Goal: Information Seeking & Learning: Learn about a topic

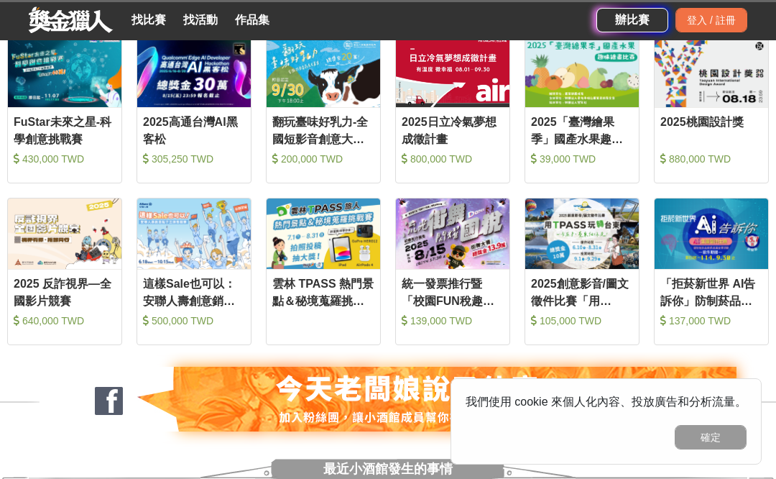
scroll to position [607, 0]
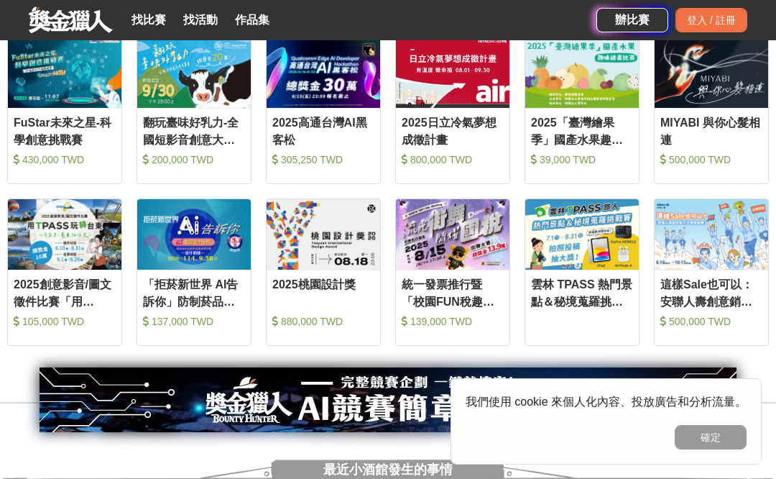
click at [147, 20] on link "找比賽" at bounding box center [149, 20] width 46 height 20
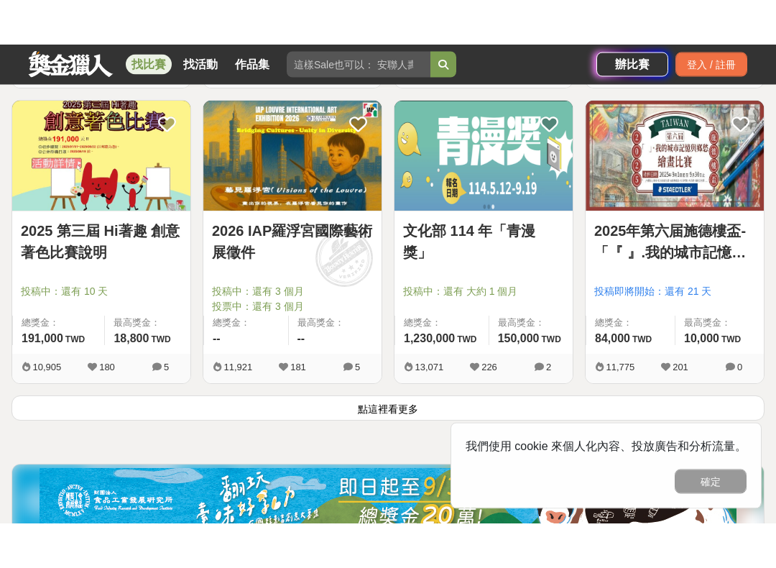
scroll to position [1736, 0]
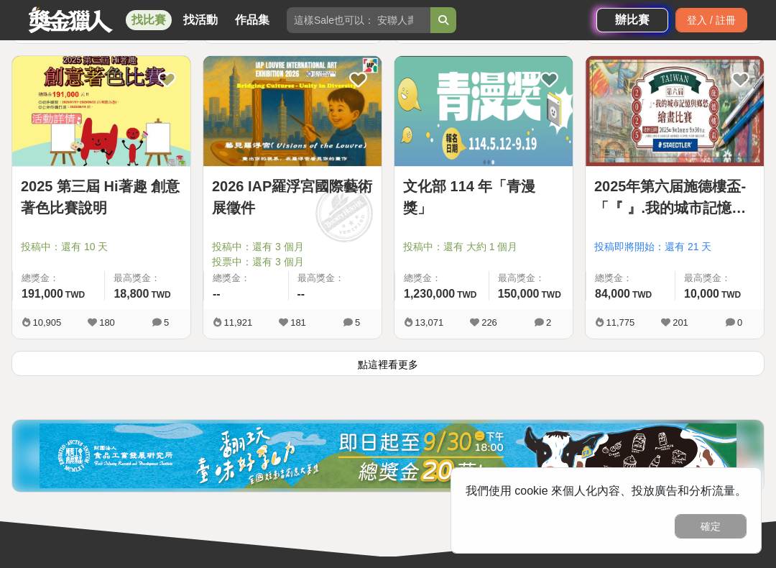
click at [447, 352] on button "點這裡看更多" at bounding box center [387, 363] width 753 height 25
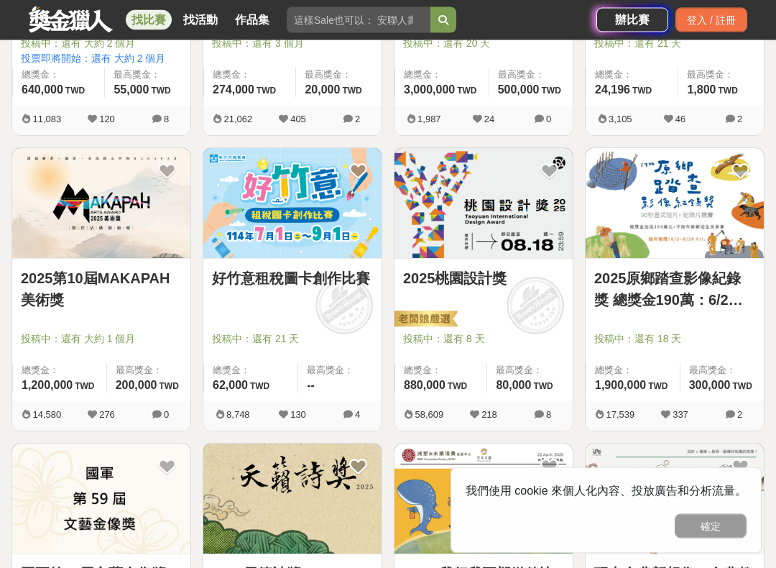
scroll to position [3434, 0]
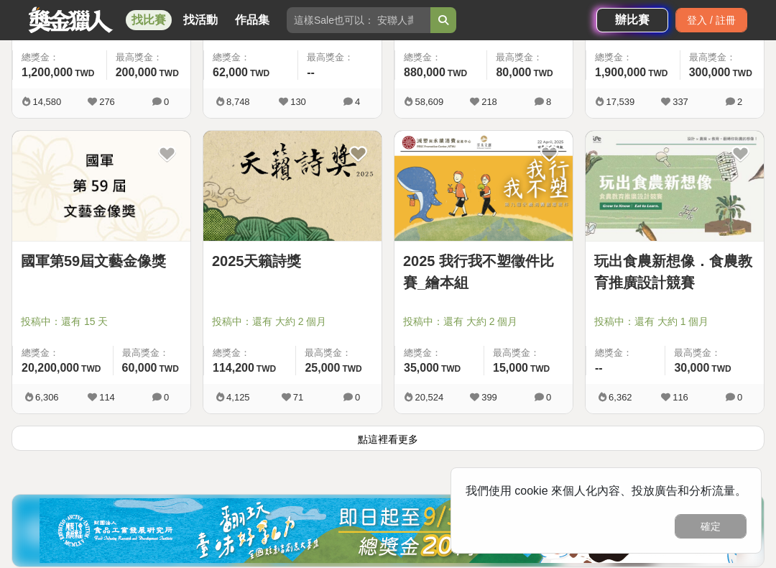
click at [374, 432] on button "點這裡看更多" at bounding box center [387, 437] width 753 height 25
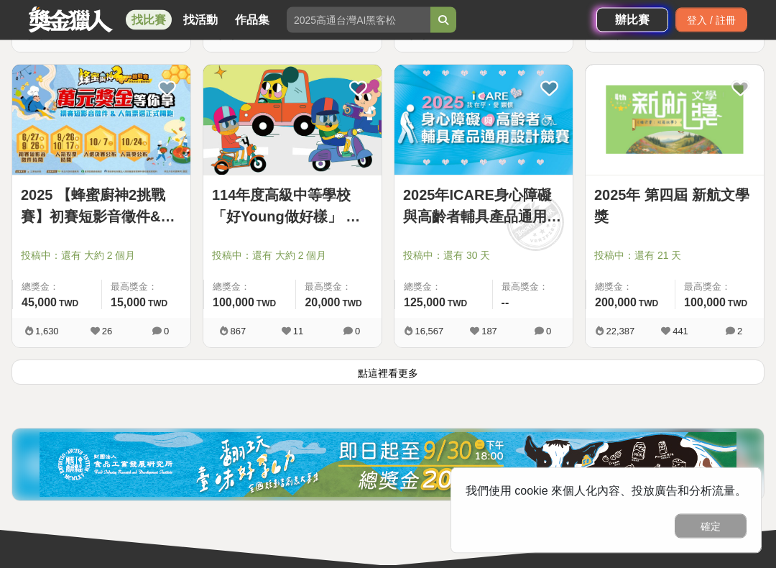
scroll to position [5273, 0]
click at [410, 380] on button "點這裡看更多" at bounding box center [387, 371] width 753 height 25
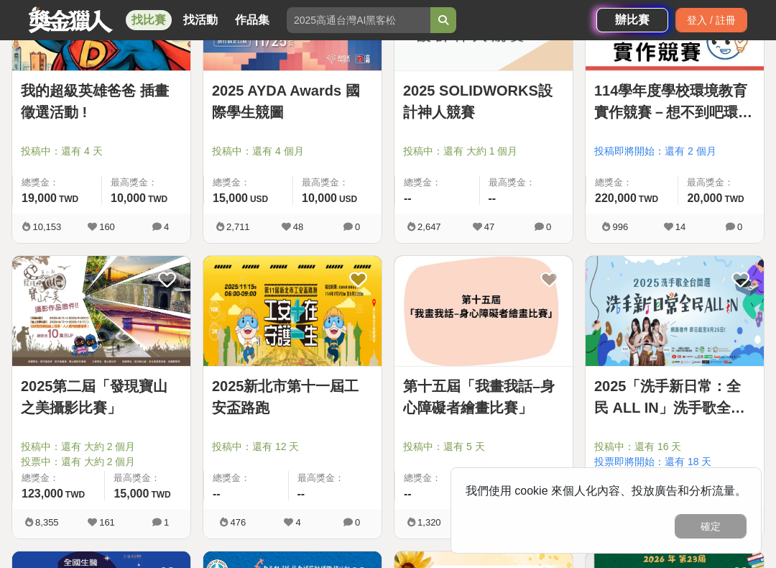
scroll to position [5675, 0]
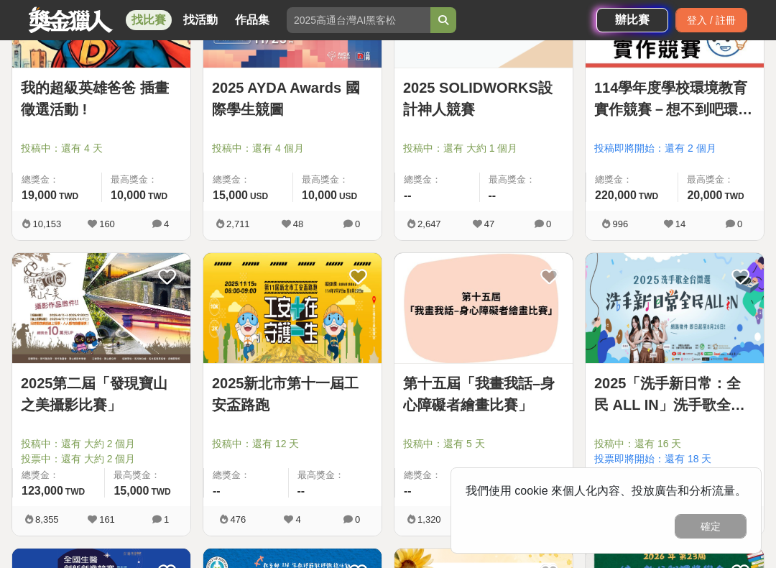
click at [724, 478] on button "確定" at bounding box center [711, 526] width 72 height 24
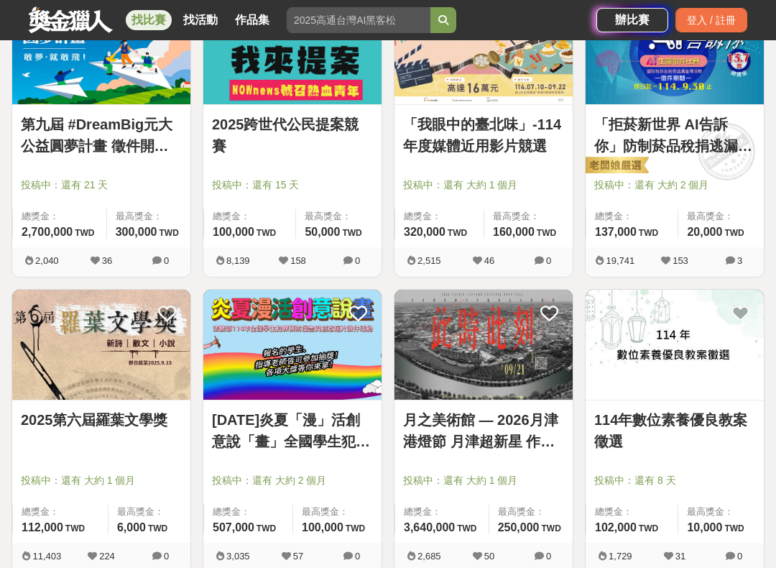
scroll to position [6831, 0]
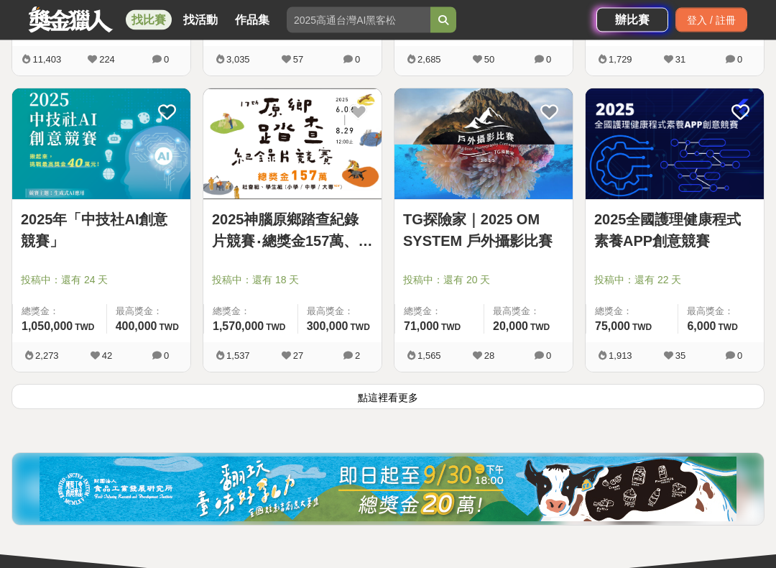
click at [436, 404] on button "點這裡看更多" at bounding box center [387, 397] width 753 height 25
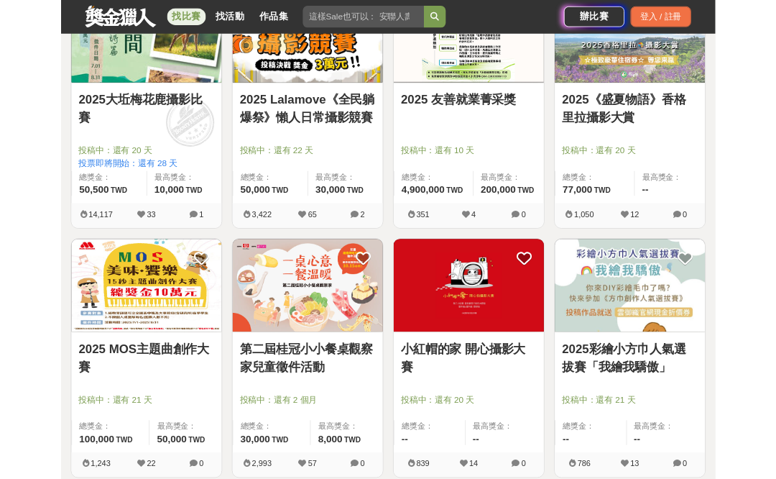
scroll to position [7372, 0]
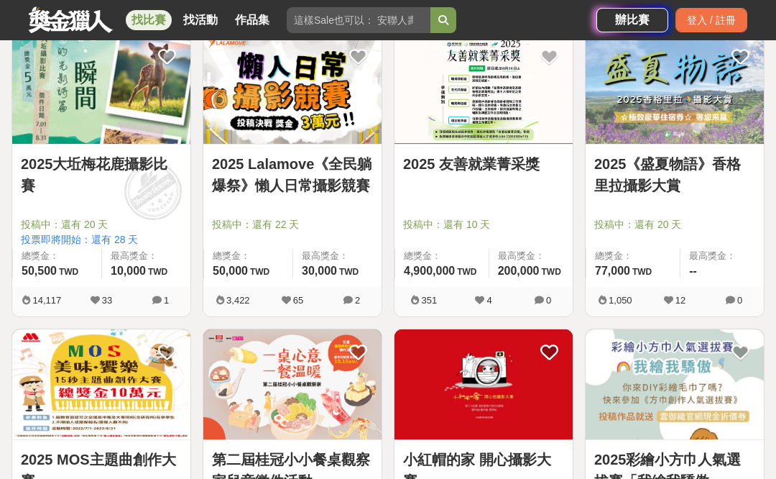
click at [146, 121] on img at bounding box center [101, 89] width 178 height 110
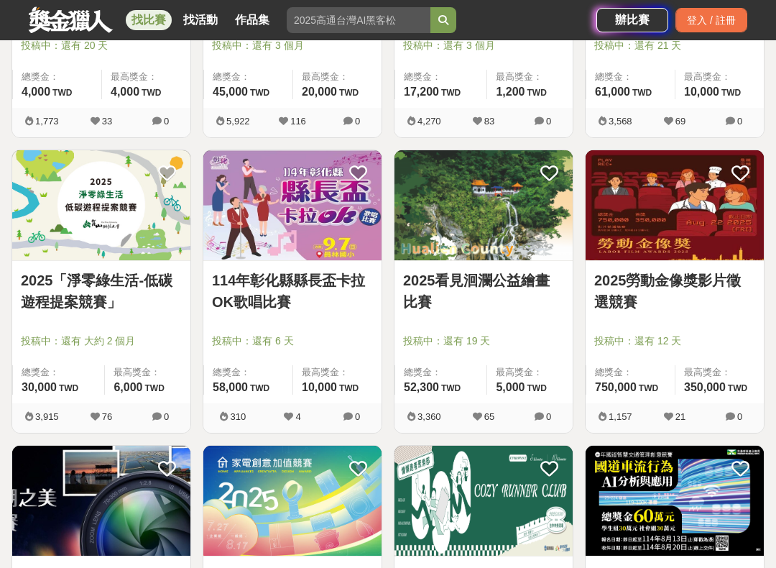
scroll to position [8439, 0]
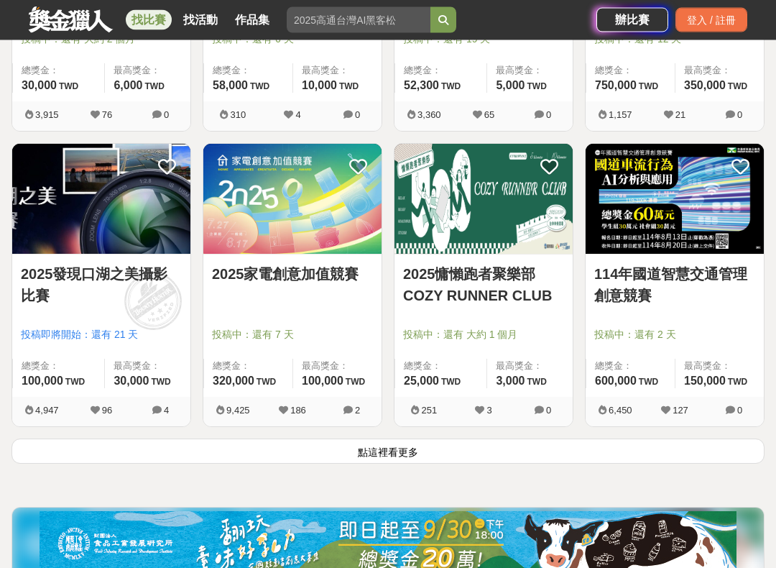
click at [349, 446] on button "點這裡看更多" at bounding box center [387, 451] width 753 height 25
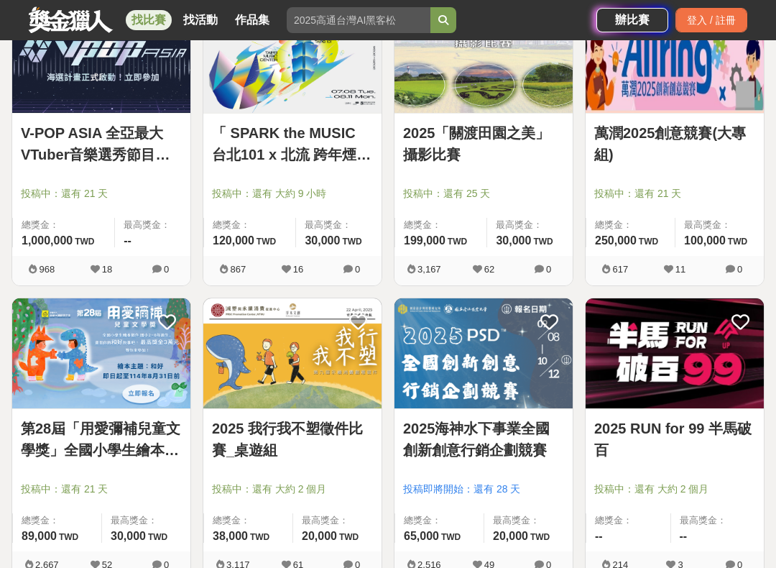
scroll to position [10514, 0]
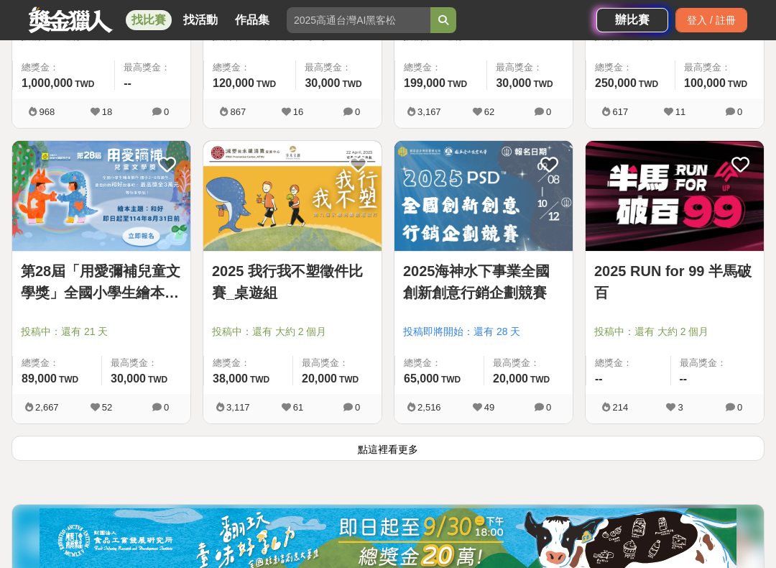
click at [359, 436] on button "點這裡看更多" at bounding box center [387, 448] width 753 height 25
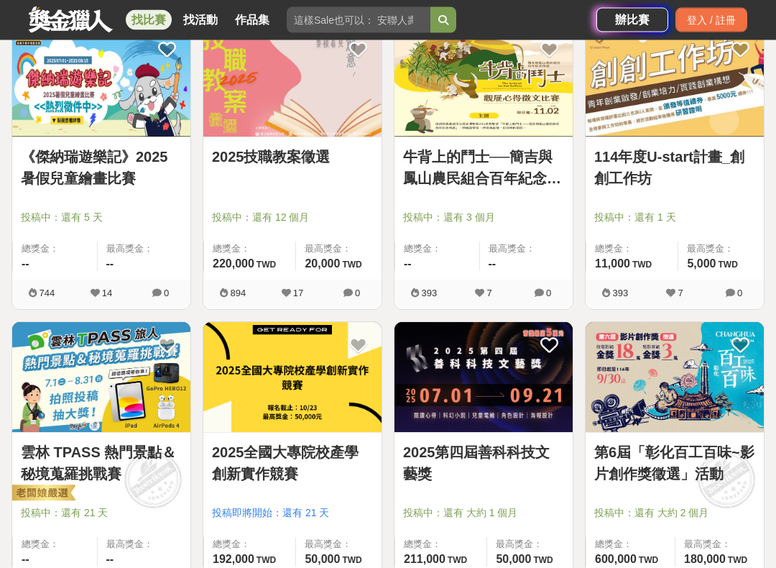
scroll to position [12477, 0]
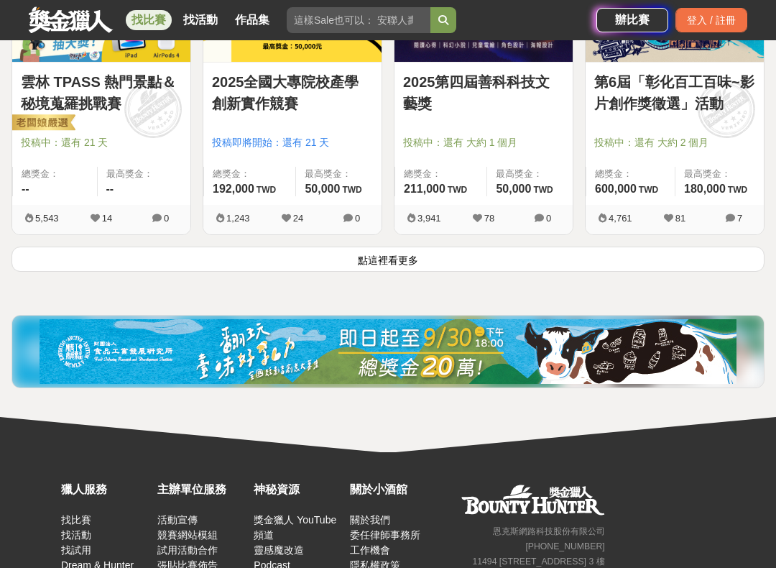
click at [749, 267] on button "點這裡看更多" at bounding box center [387, 259] width 753 height 25
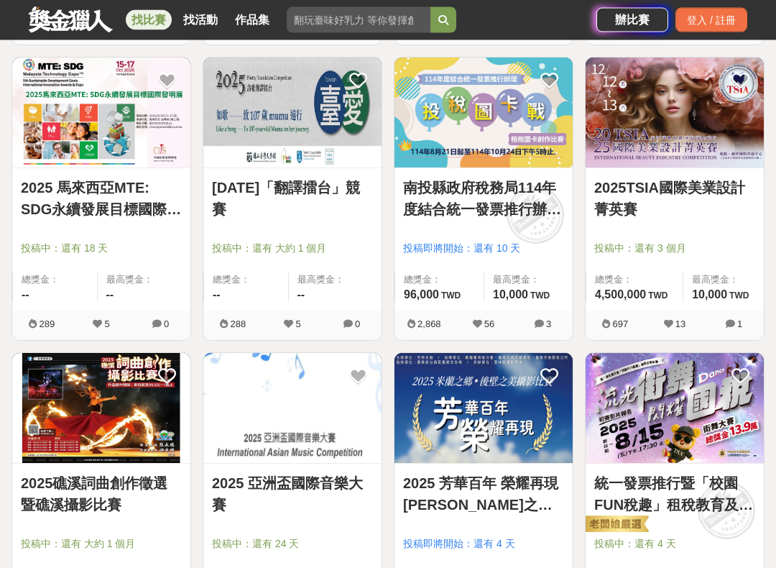
scroll to position [13136, 0]
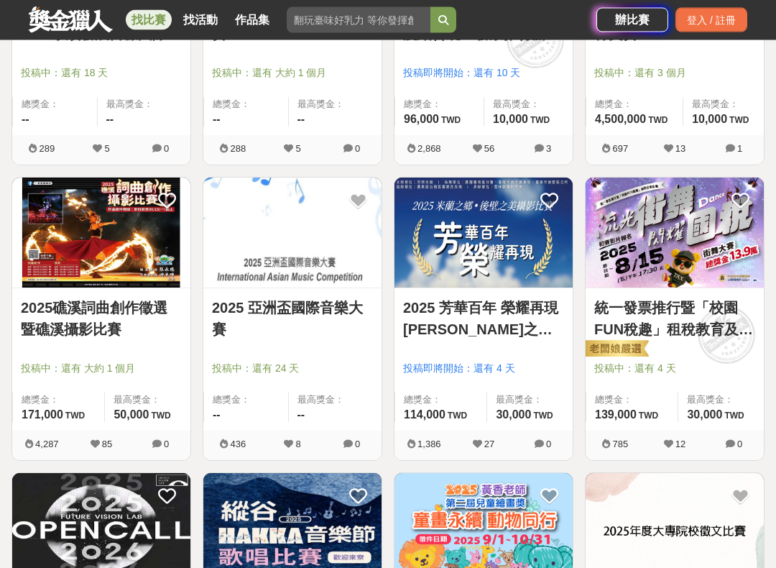
click at [320, 336] on link "2025 亞洲盃國際音樂大賽" at bounding box center [292, 319] width 161 height 43
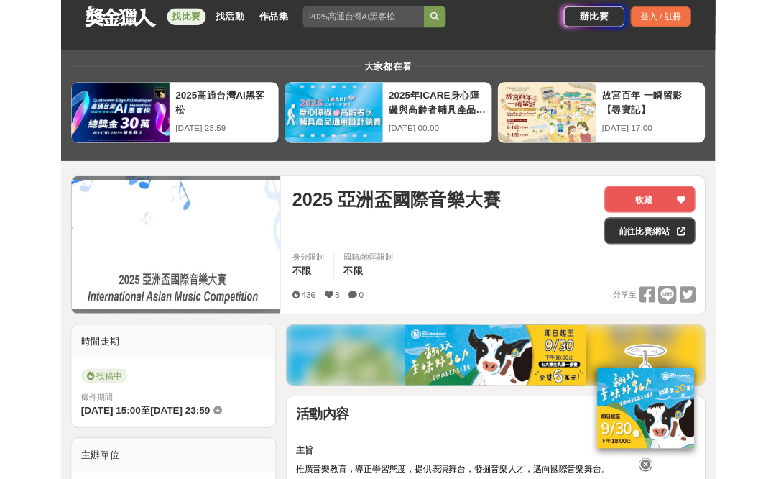
scroll to position [88, 0]
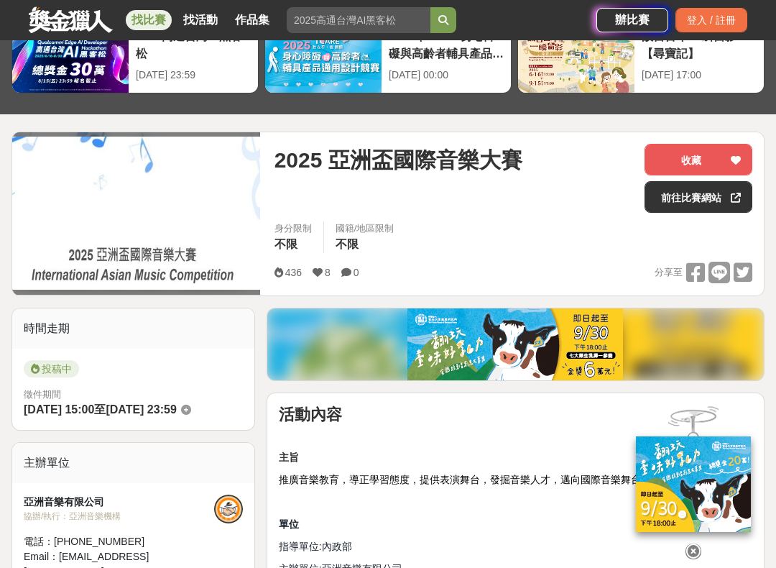
click at [697, 200] on link "前往比賽網站" at bounding box center [699, 197] width 108 height 32
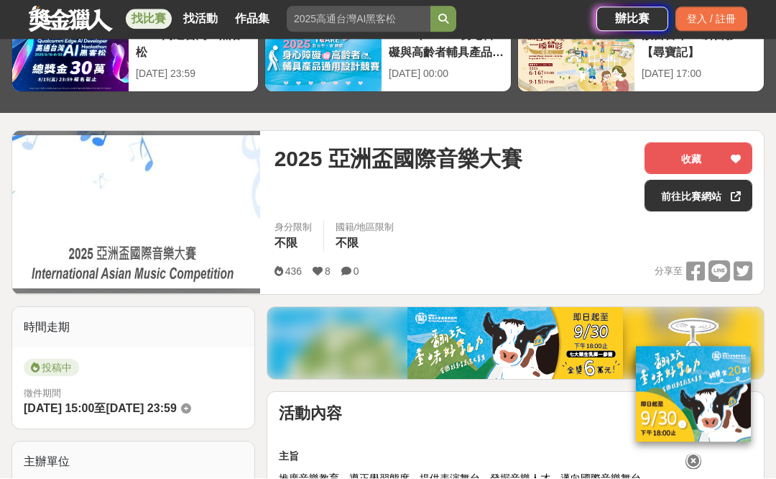
scroll to position [137, 0]
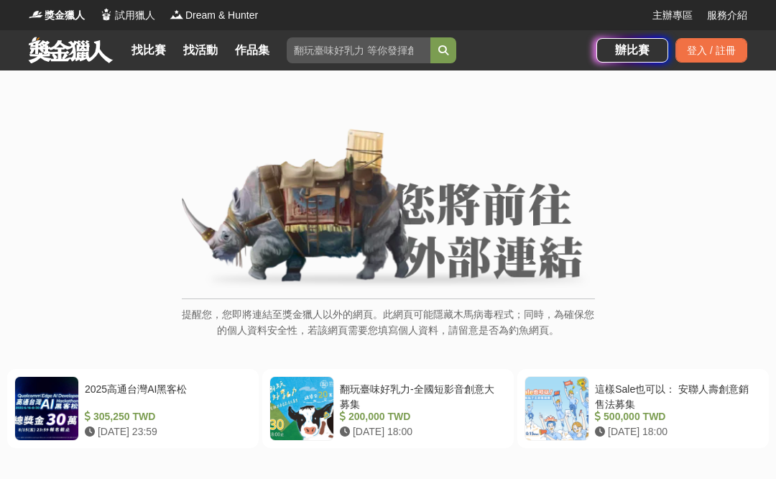
click at [544, 277] on img at bounding box center [388, 210] width 413 height 162
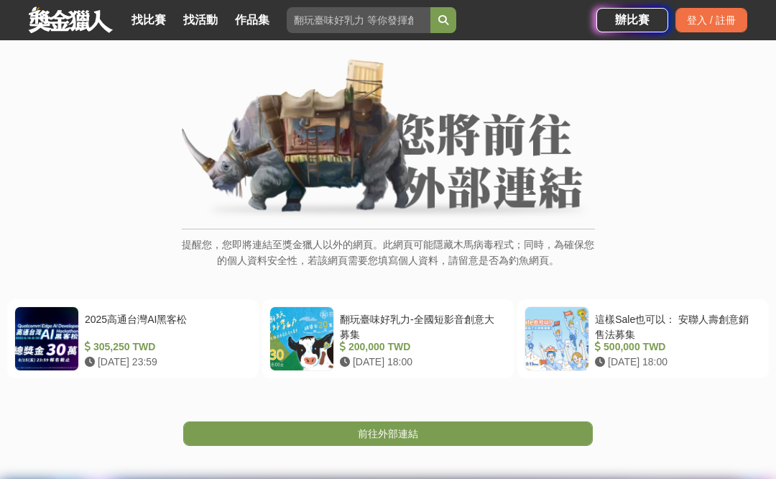
scroll to position [211, 0]
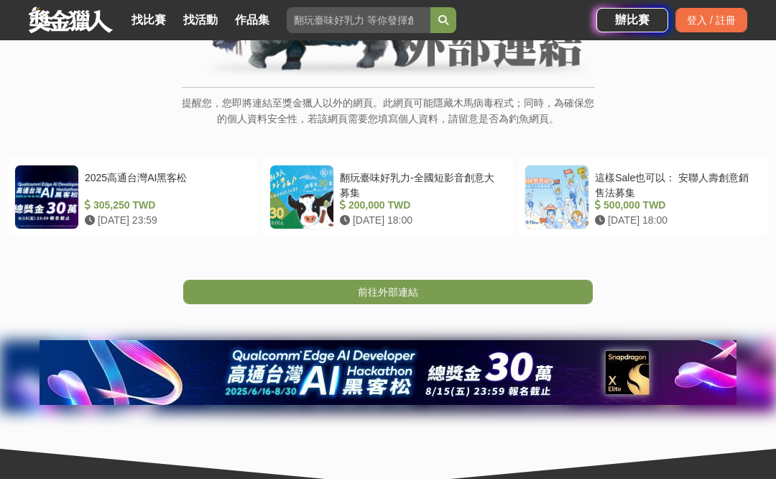
click at [543, 290] on link "前往外部連結" at bounding box center [388, 292] width 410 height 24
click at [586, 293] on link "前往外部連結" at bounding box center [388, 292] width 410 height 24
